Goal: Information Seeking & Learning: Learn about a topic

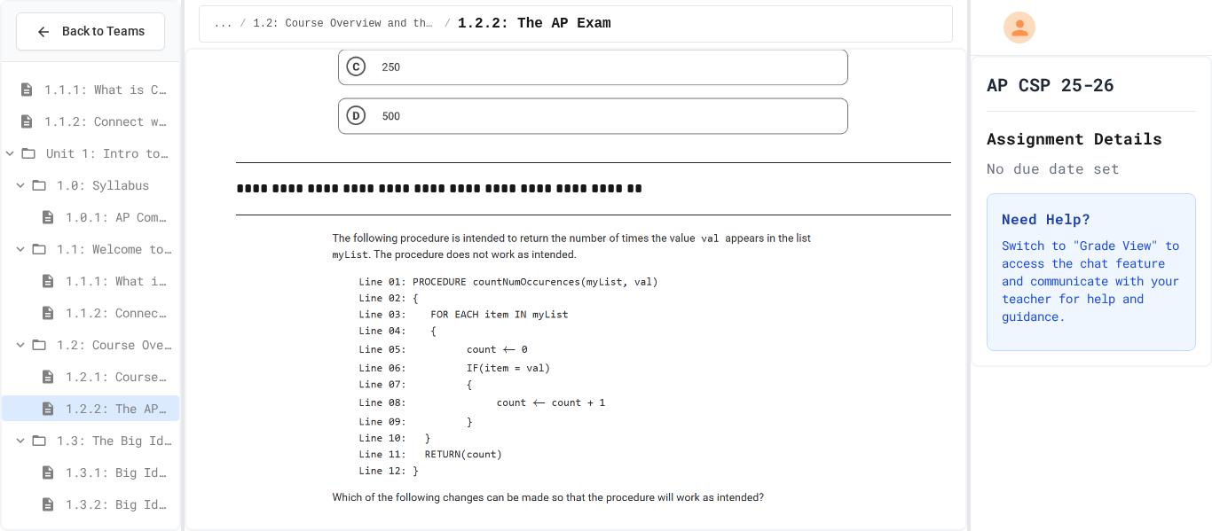
scroll to position [104, 0]
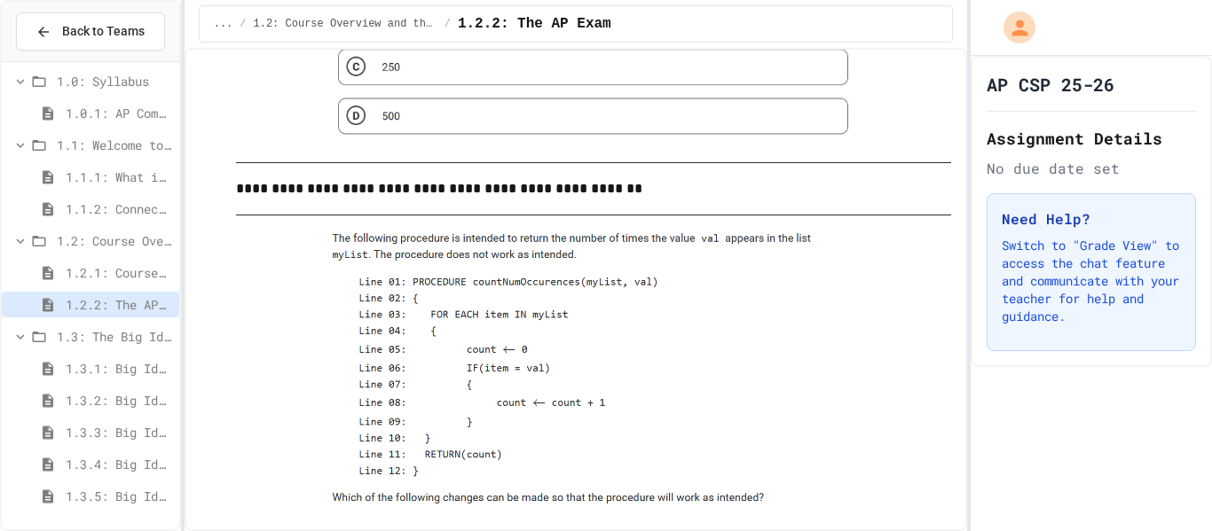
click at [108, 452] on div "1.3.4: Big Idea 4 - Computing Systems and Networks" at bounding box center [90, 465] width 177 height 26
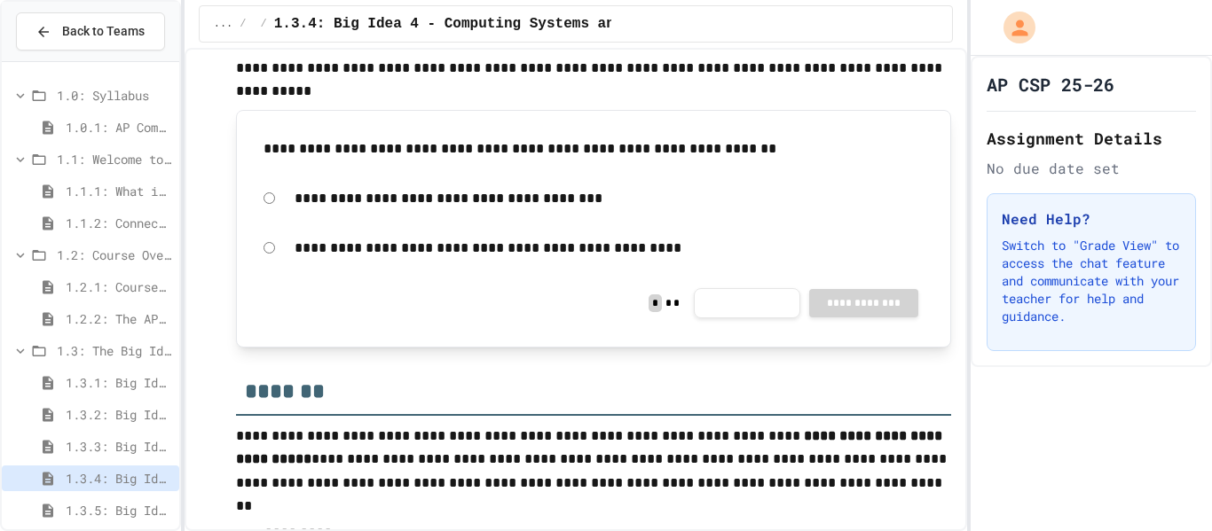
scroll to position [530, 0]
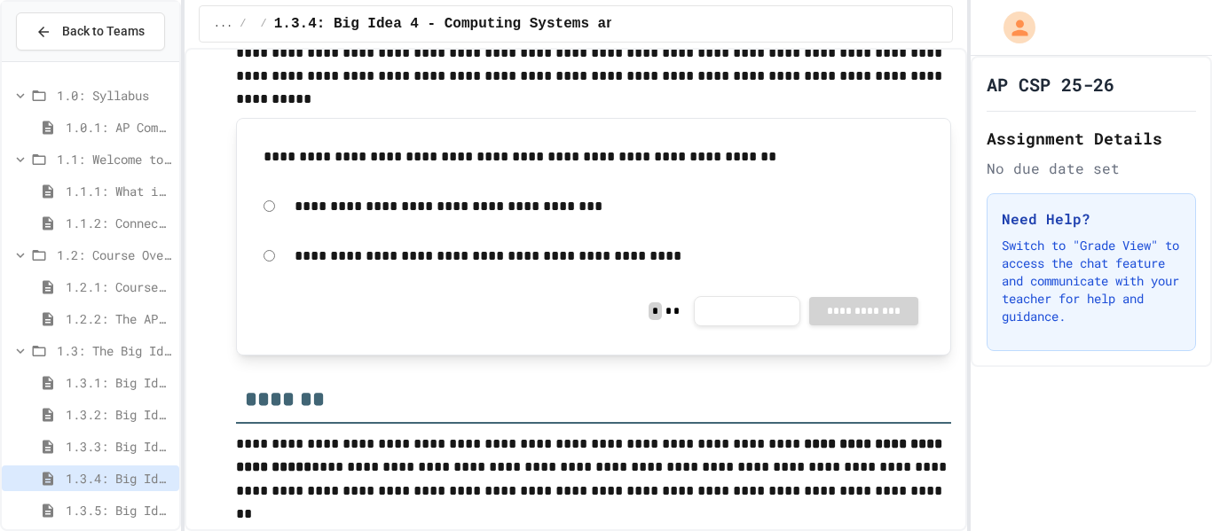
click at [263, 245] on div "**********" at bounding box center [594, 256] width 679 height 41
click at [275, 252] on div "**********" at bounding box center [594, 256] width 679 height 41
click at [276, 256] on div "**********" at bounding box center [594, 256] width 679 height 41
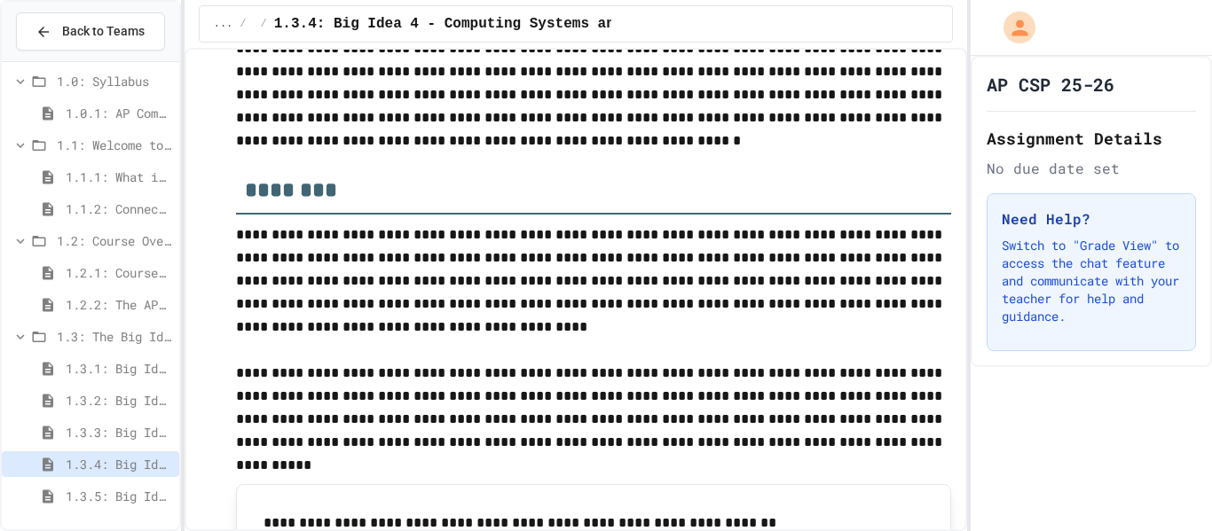
scroll to position [156, 0]
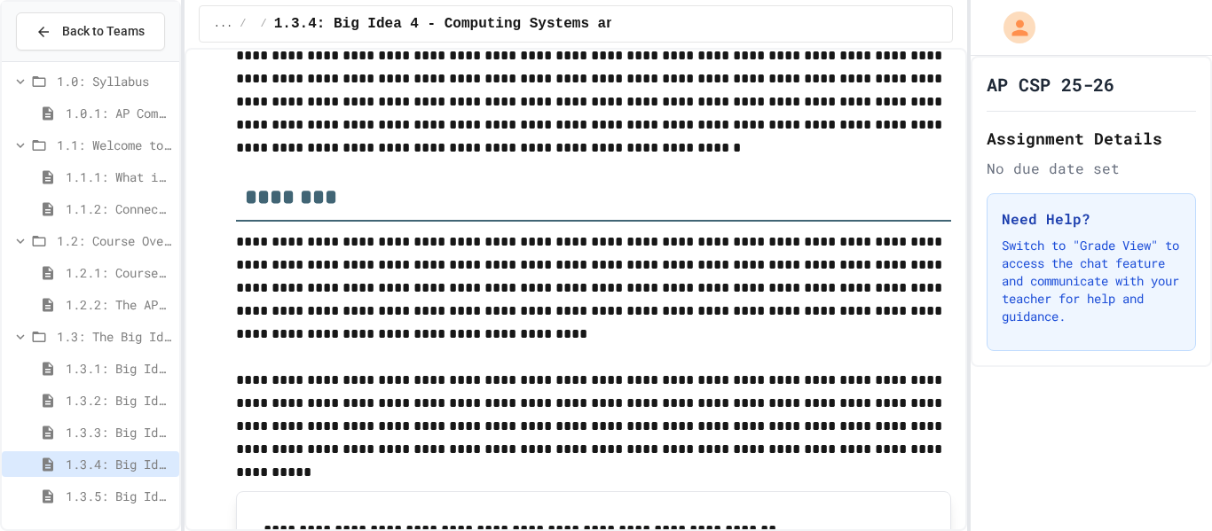
click at [109, 497] on span "1.3.5: Big Idea 5 - Impact of Computing" at bounding box center [119, 496] width 106 height 19
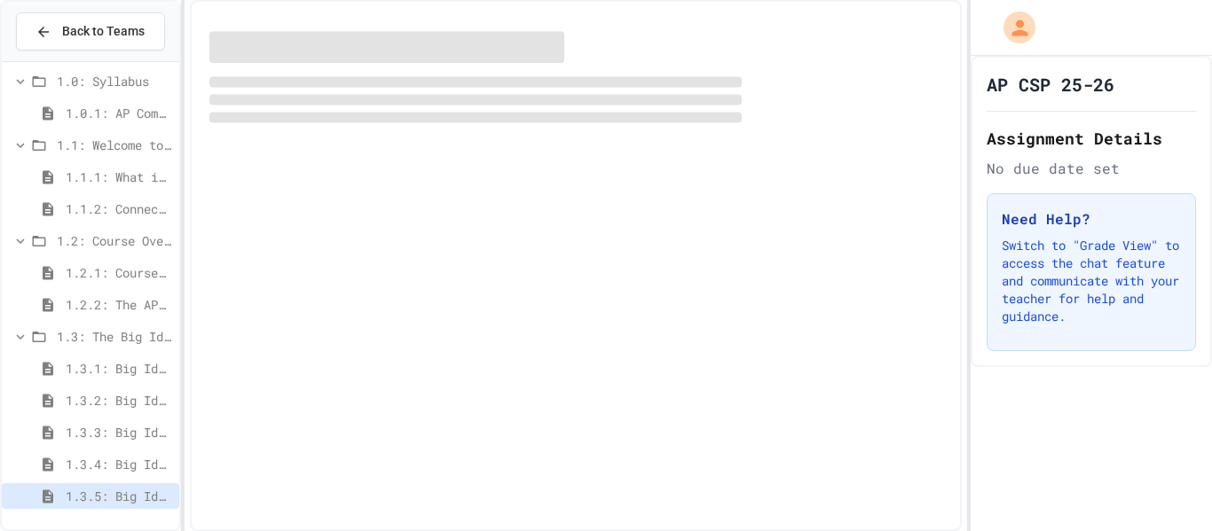
scroll to position [90, 0]
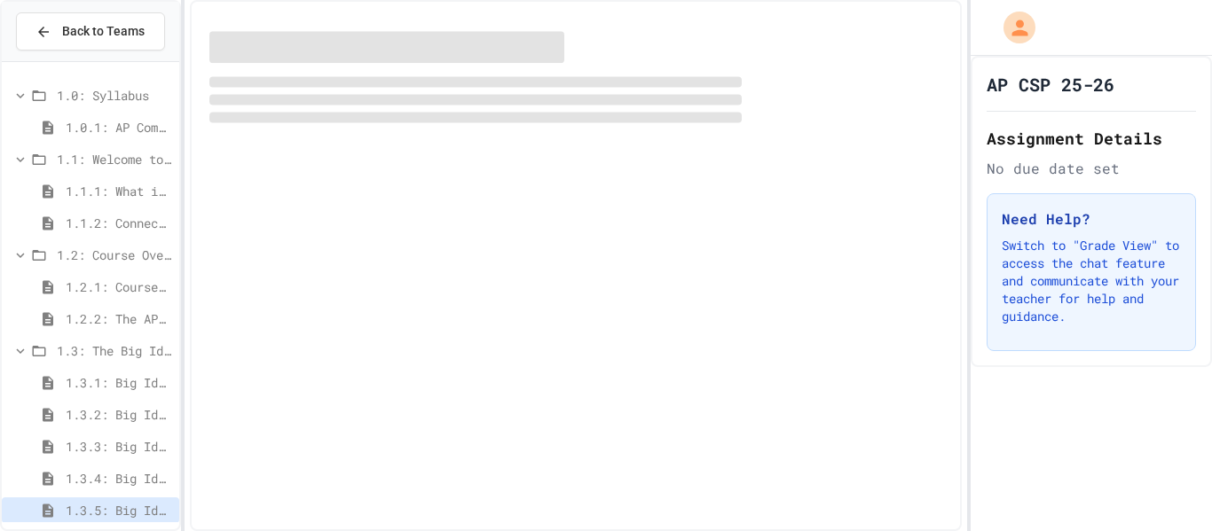
click at [109, 498] on div "1.3.5: Big Idea 5 - Impact of Computing" at bounding box center [90, 511] width 177 height 26
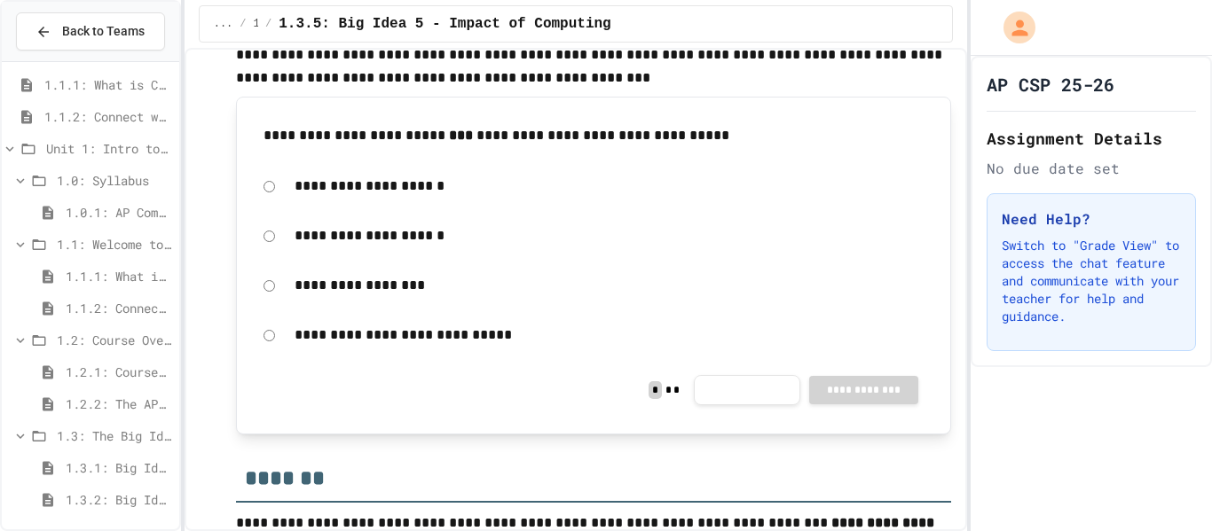
scroll to position [0, 0]
click at [106, 89] on span "1.1.1: What is Computer Science?" at bounding box center [108, 89] width 128 height 19
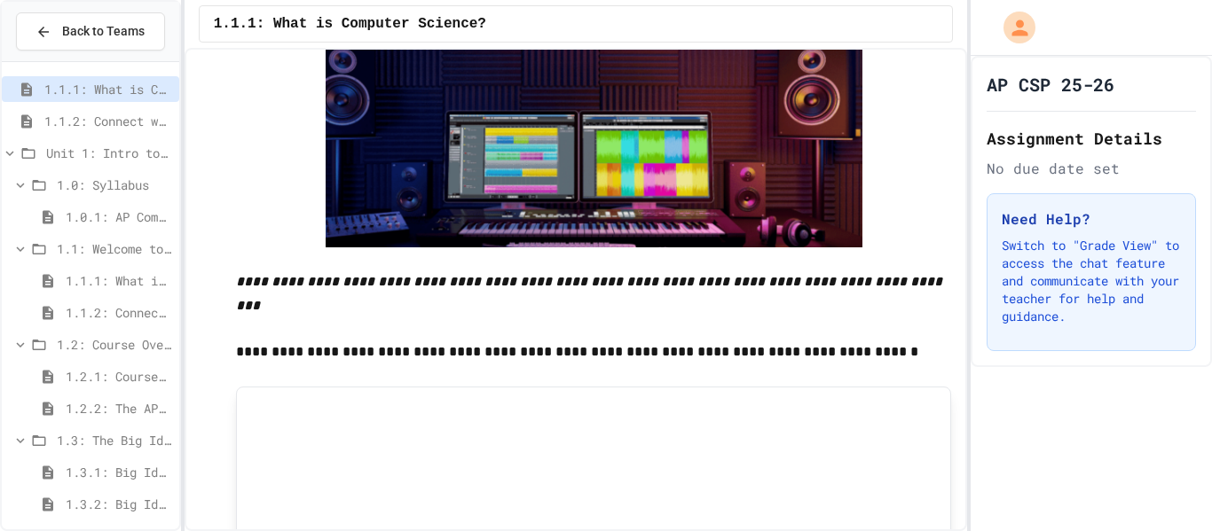
scroll to position [2552, 0]
click at [90, 110] on div "1.1.2: Connect with Your World" at bounding box center [90, 121] width 177 height 26
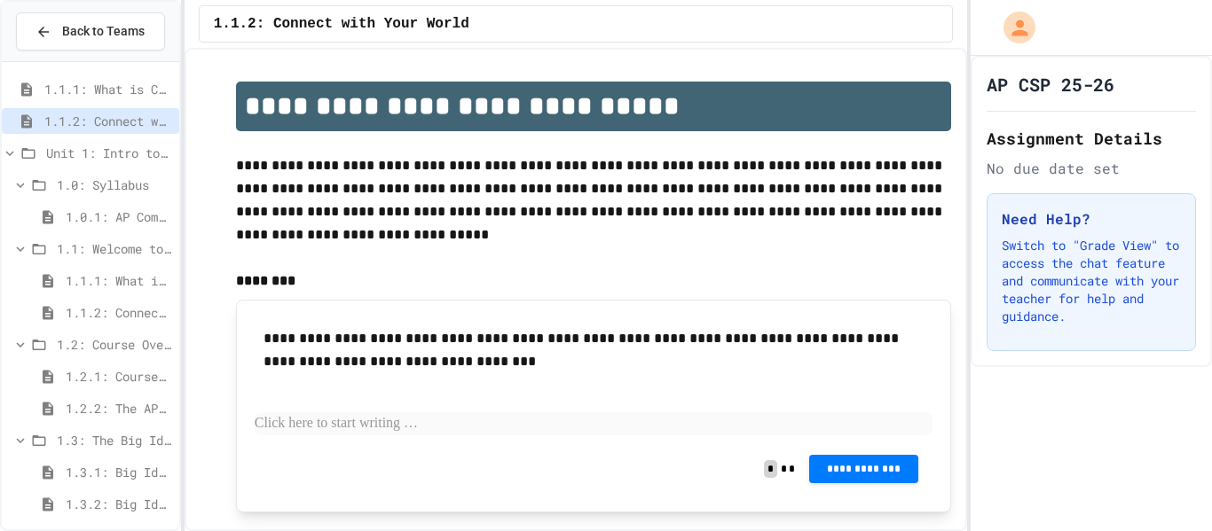
click at [91, 154] on span "Unit 1: Intro to Computer Science" at bounding box center [109, 153] width 126 height 19
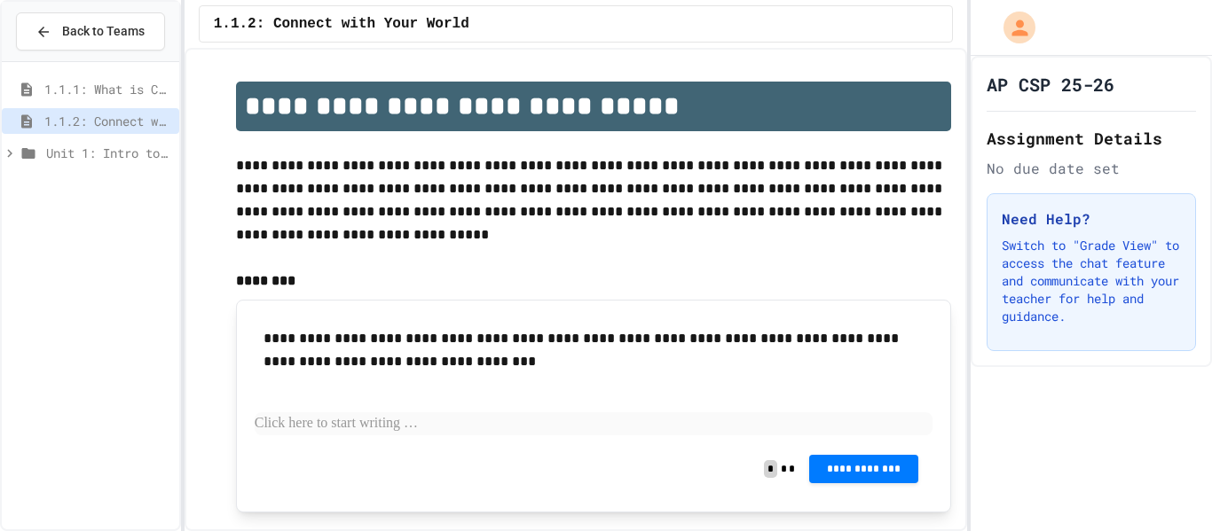
click at [90, 155] on span "Unit 1: Intro to Computer Science" at bounding box center [109, 153] width 126 height 19
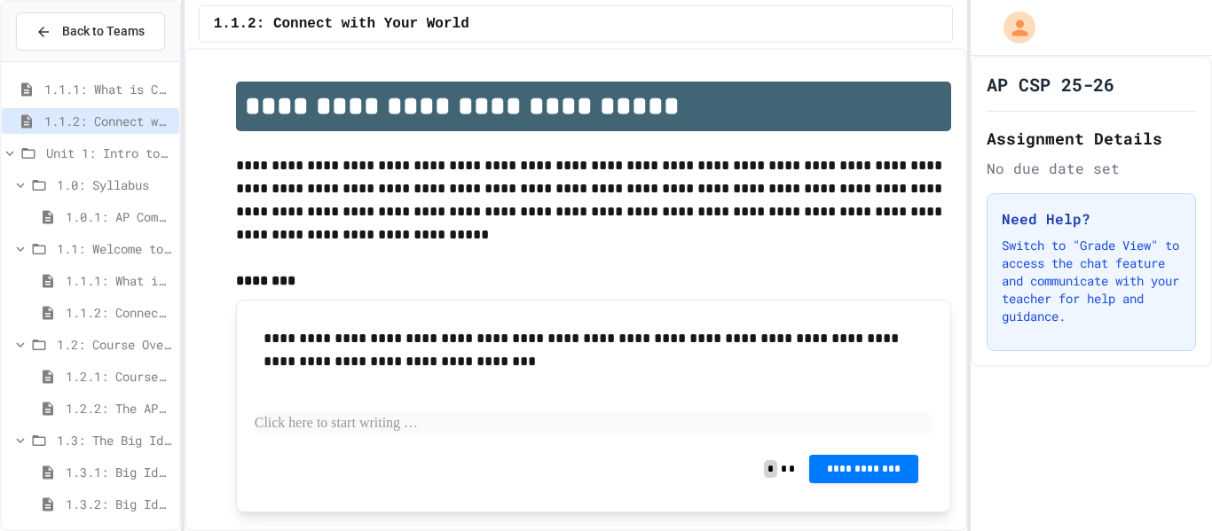
click at [92, 227] on div "1.0.1: AP Computer Science Principles in Python Course Syllabus" at bounding box center [90, 217] width 177 height 26
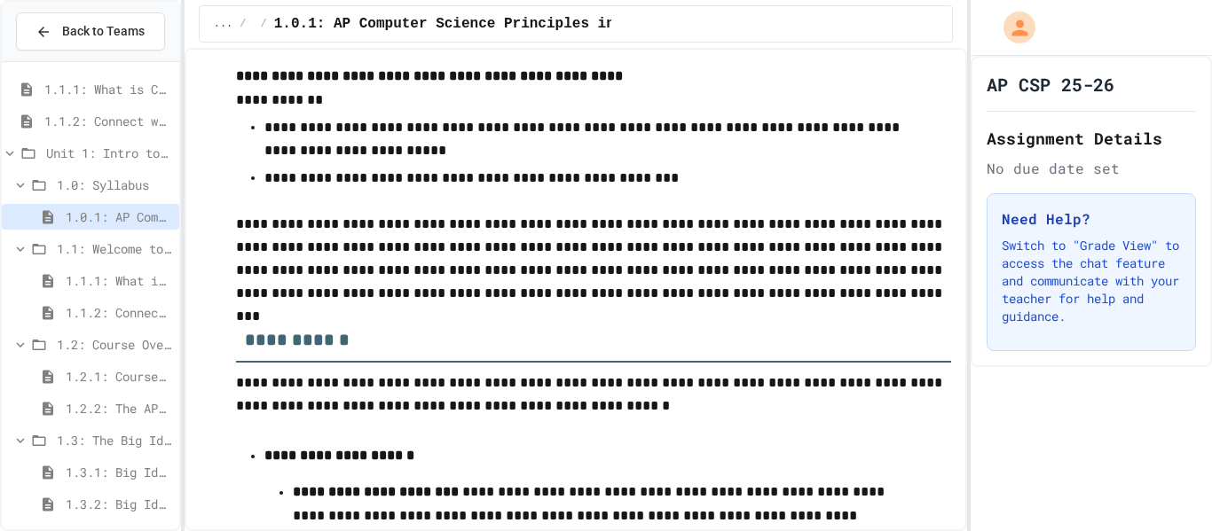
scroll to position [104, 0]
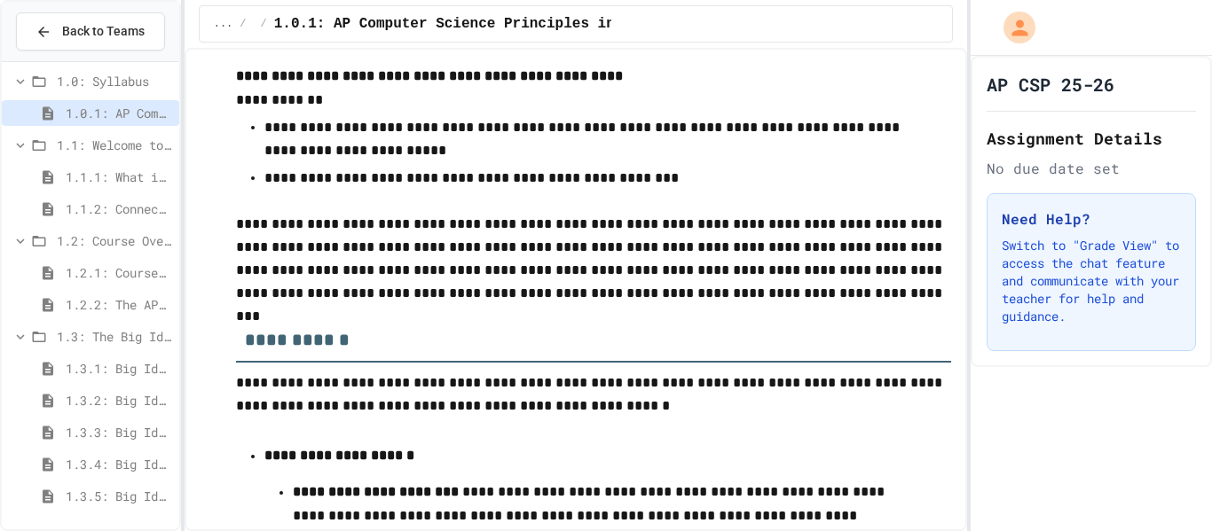
click at [66, 493] on span "1.3.5: Big Idea 5 - Impact of Computing" at bounding box center [119, 496] width 106 height 19
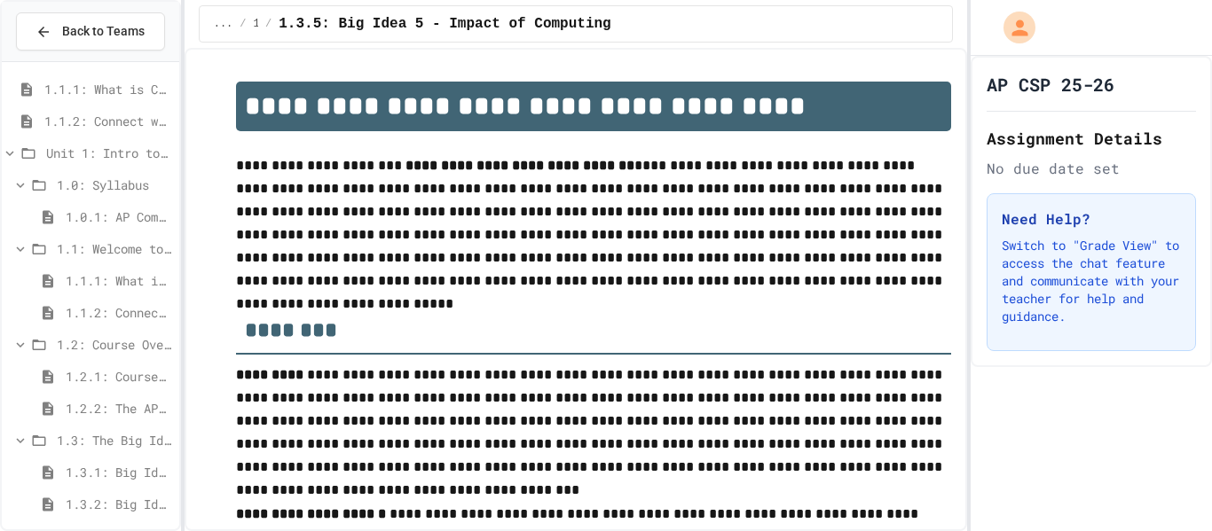
click at [114, 96] on span "1.1.1: What is Computer Science?" at bounding box center [108, 89] width 128 height 19
